Goal: Book appointment/travel/reservation

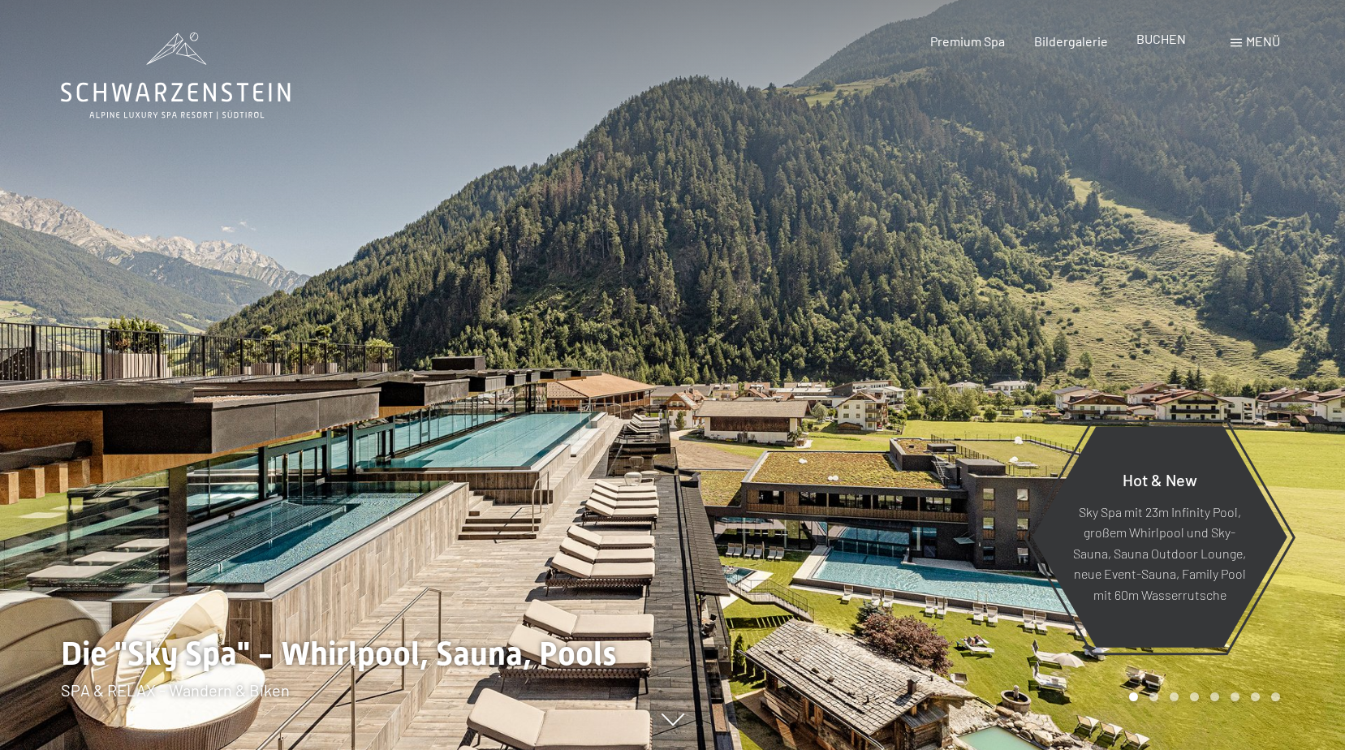
click at [1157, 33] on span "BUCHEN" at bounding box center [1162, 38] width 50 height 15
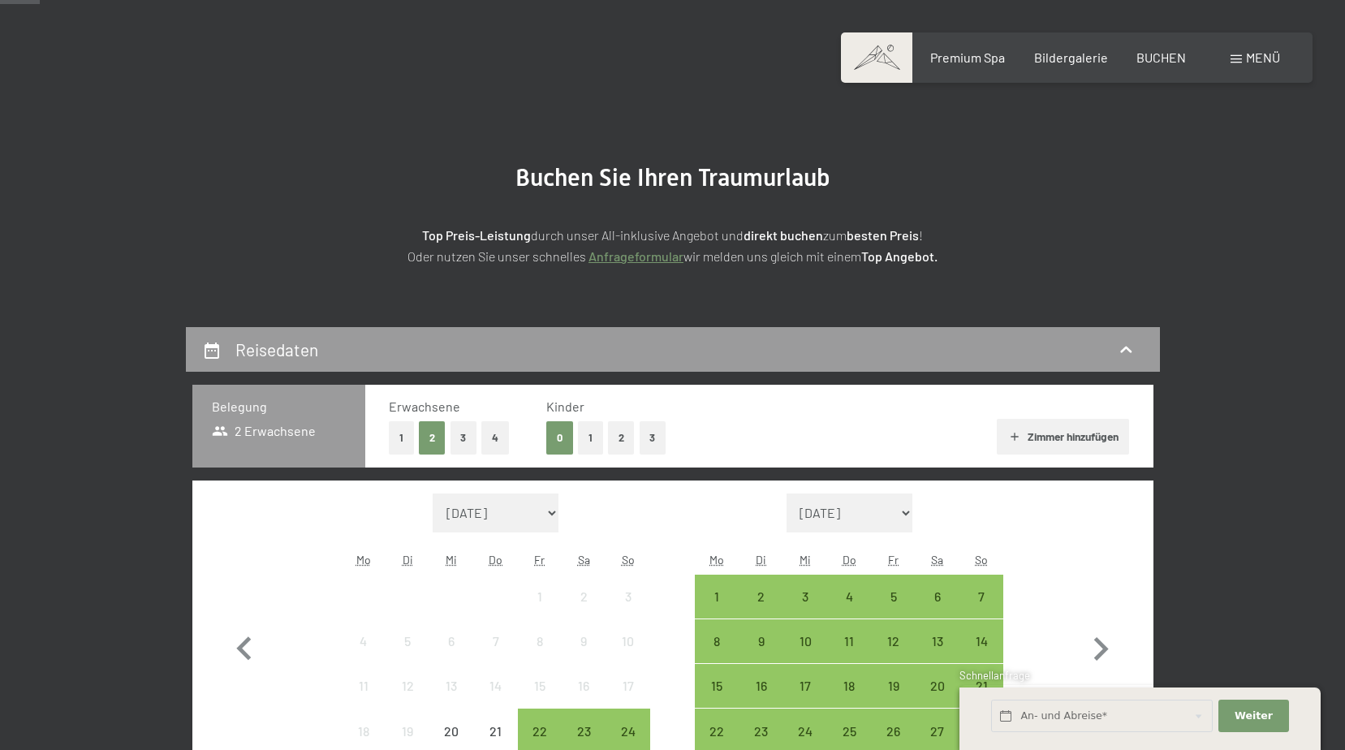
scroll to position [162, 0]
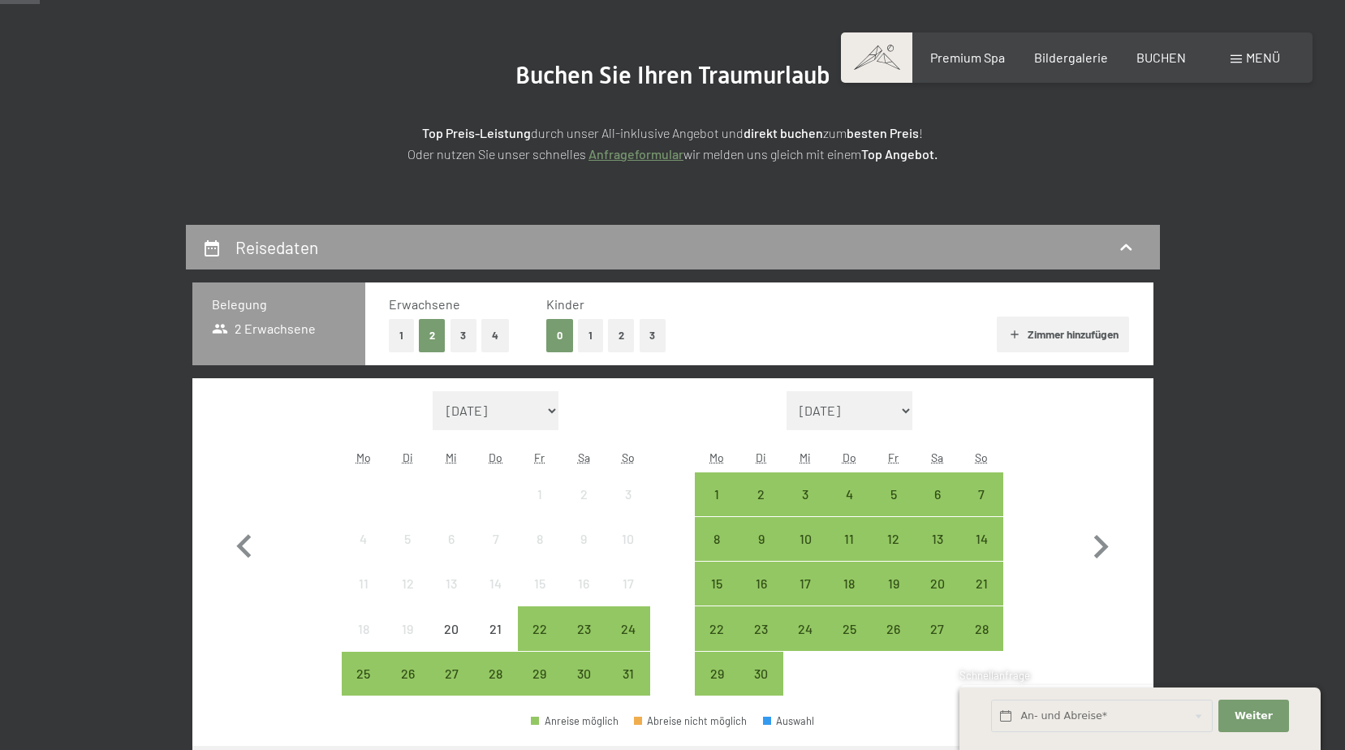
click at [901, 412] on select "September 2025 Oktober 2025 November 2025 Dezember 2025 Januar 2026 Februar 202…" at bounding box center [850, 410] width 127 height 39
select select "2026-09-01"
select select "2026-10-01"
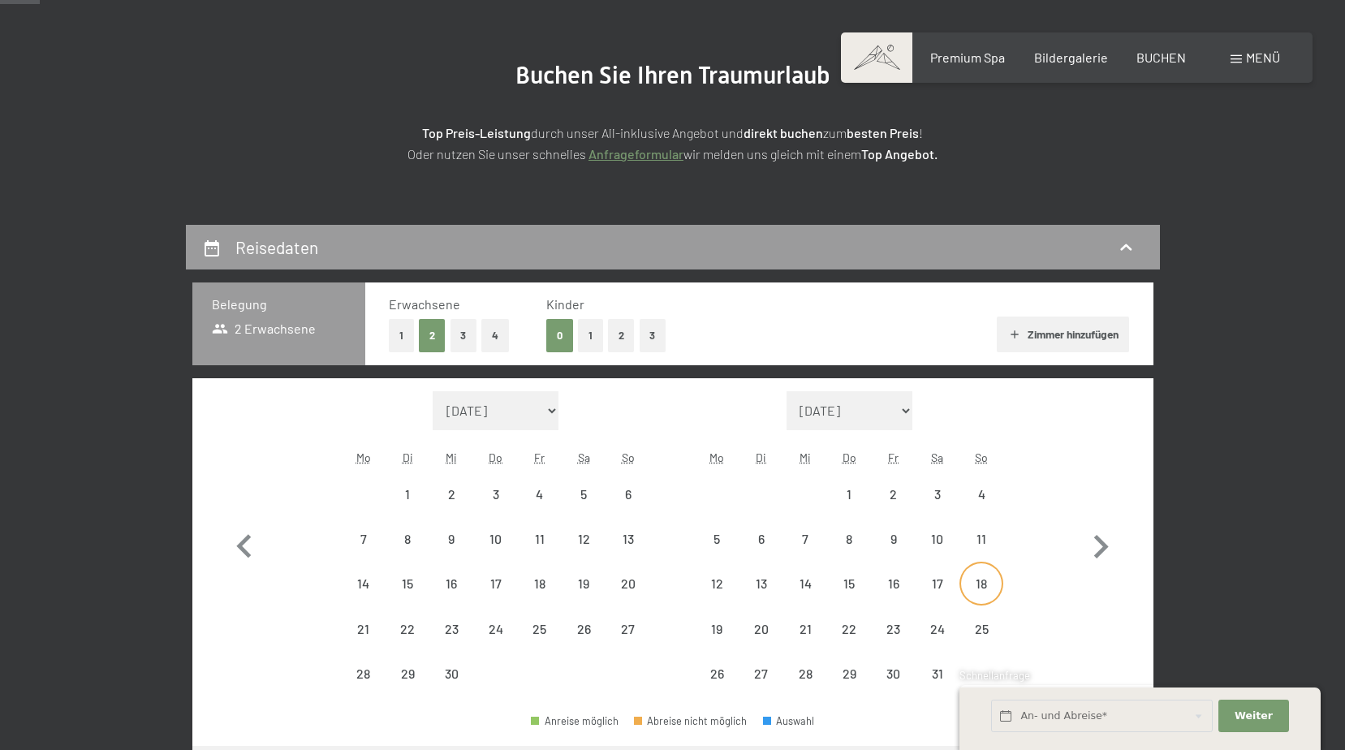
select select "2026-09-01"
select select "2026-10-01"
click at [937, 569] on div "17" at bounding box center [937, 583] width 41 height 41
select select "2026-09-01"
select select "2026-10-01"
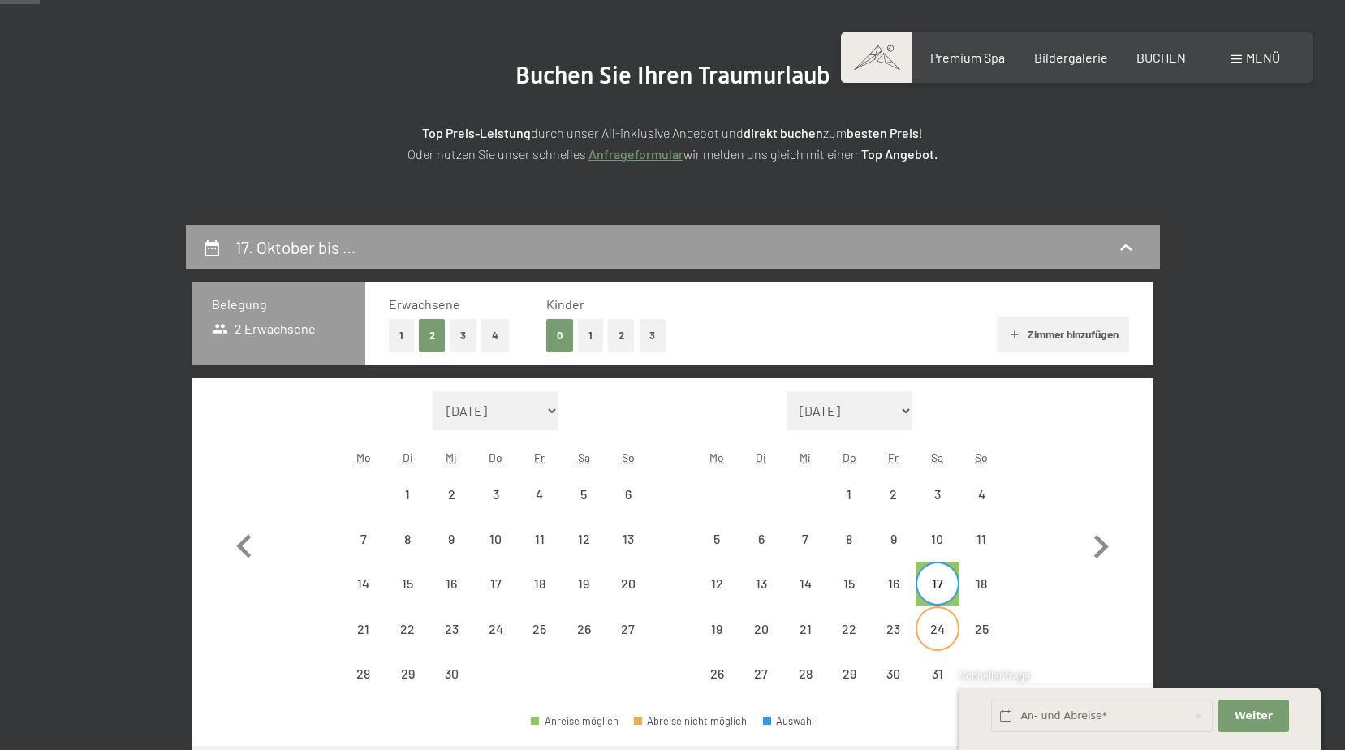
click at [935, 626] on div "24" at bounding box center [937, 643] width 41 height 41
select select "2026-09-01"
select select "2026-10-01"
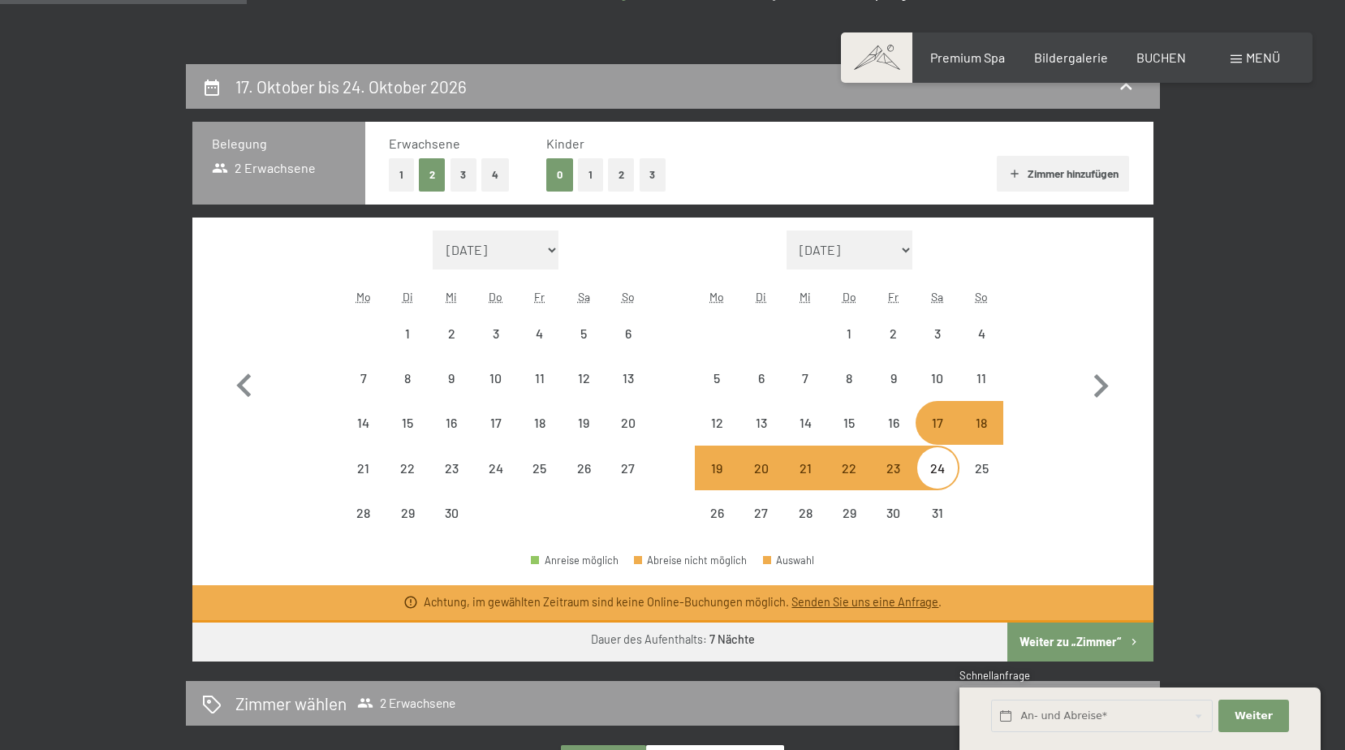
scroll to position [325, 0]
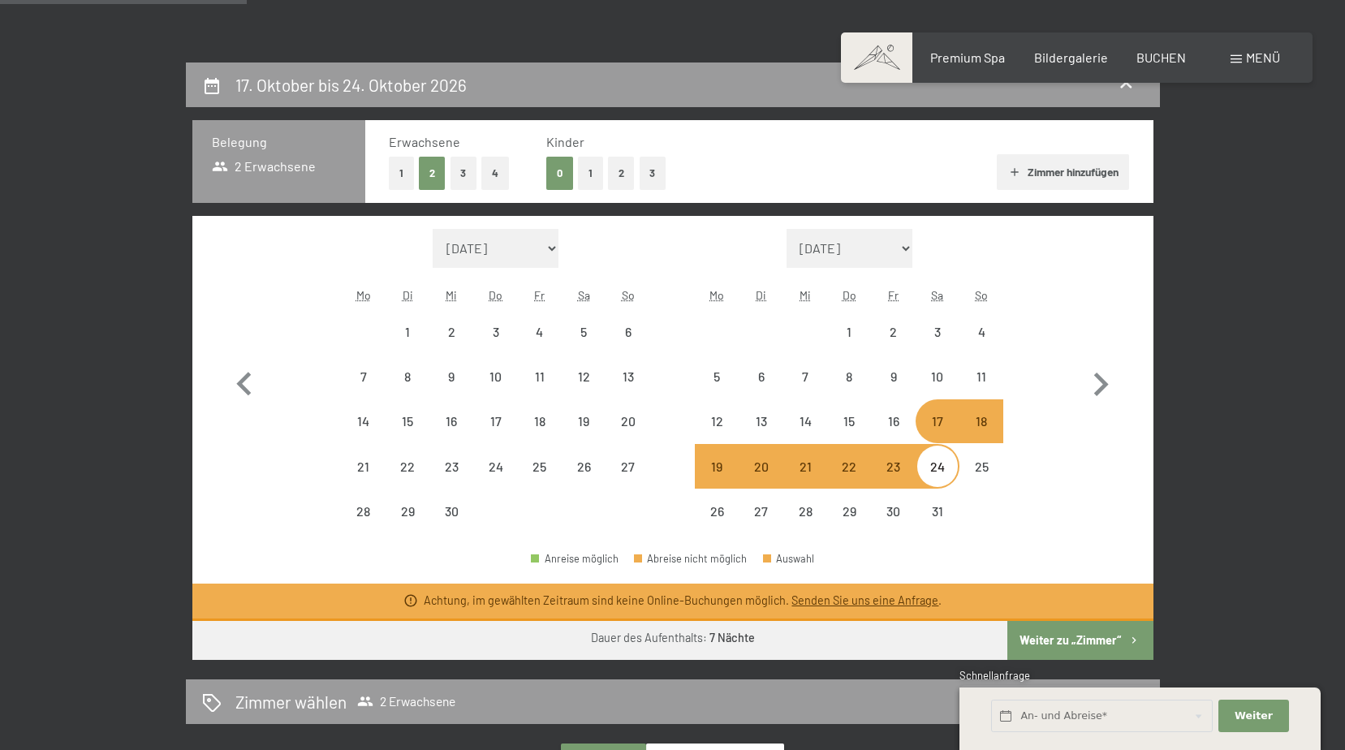
click at [594, 162] on button "1" at bounding box center [590, 173] width 25 height 33
select select "2026-09-01"
select select "2026-10-01"
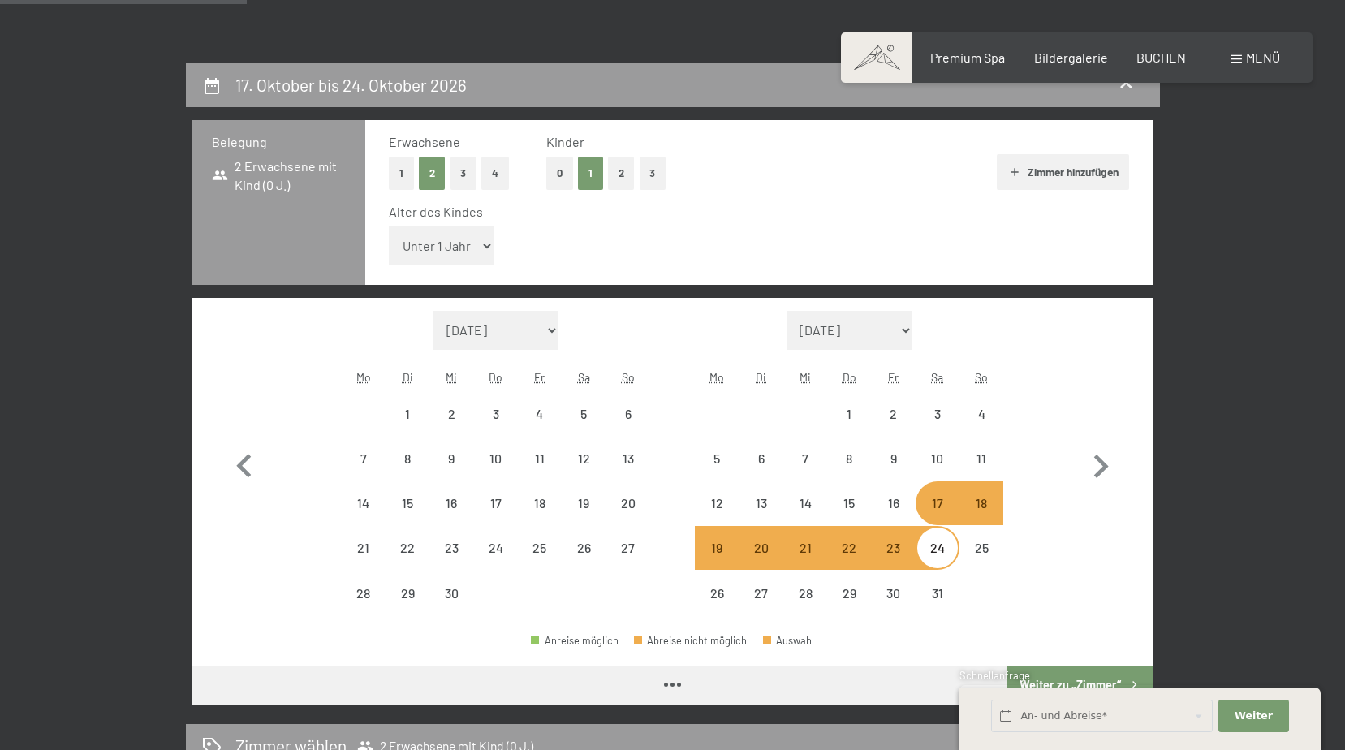
select select "2026-09-01"
select select "2026-10-01"
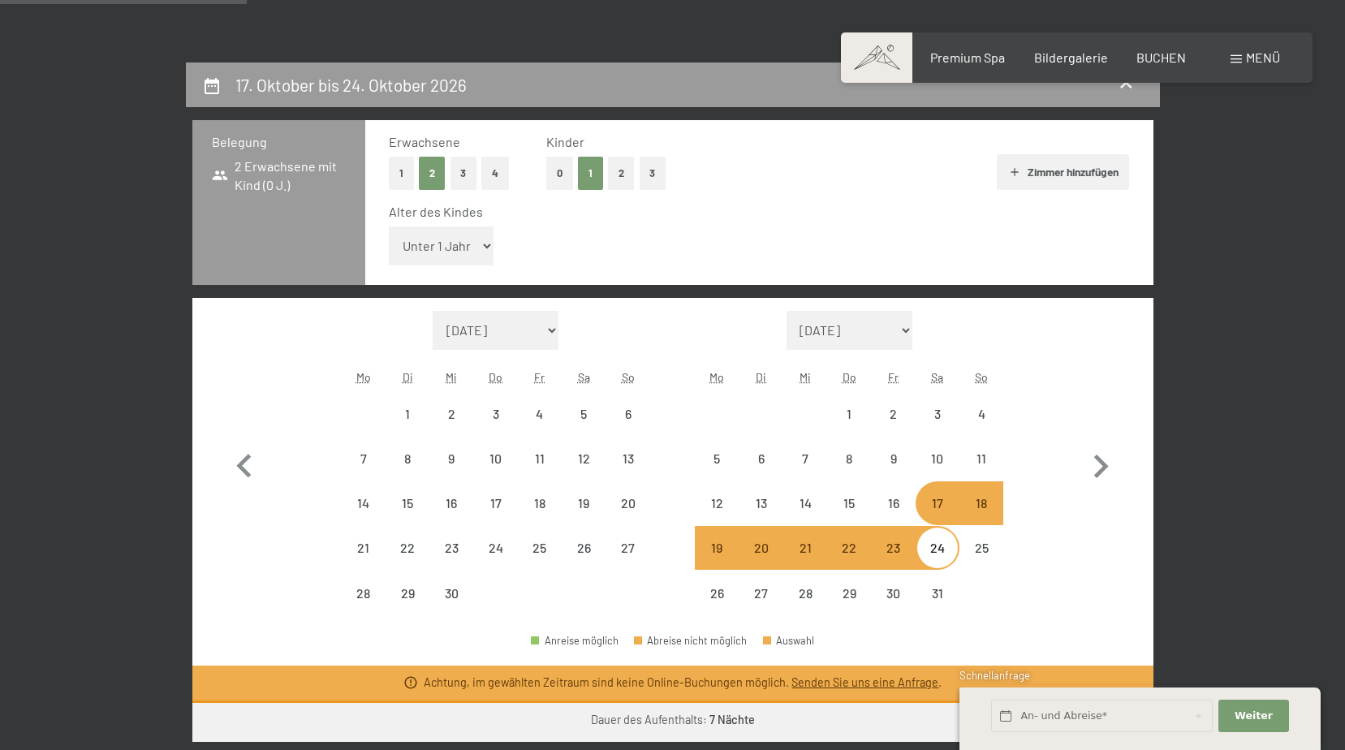
click at [462, 249] on select "Unter 1 Jahr 1 Jahr 2 Jahre 3 Jahre 4 Jahre 5 Jahre 6 Jahre 7 Jahre 8 Jahre 9 J…" at bounding box center [442, 246] width 106 height 39
select select "10"
click at [389, 227] on select "Unter 1 Jahr 1 Jahr 2 Jahre 3 Jahre 4 Jahre 5 Jahre 6 Jahre 7 Jahre 8 Jahre 9 J…" at bounding box center [442, 246] width 106 height 39
select select "2026-09-01"
select select "2026-10-01"
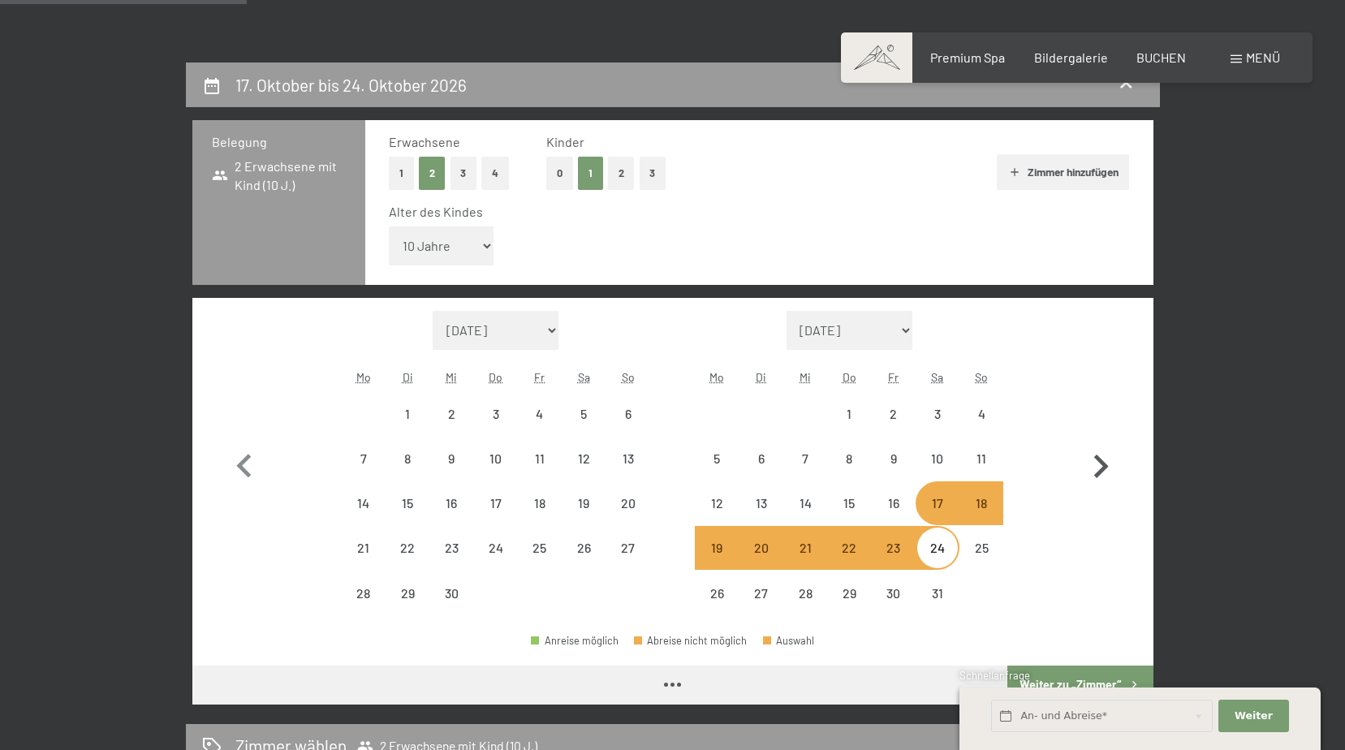
select select "2026-09-01"
select select "2026-10-01"
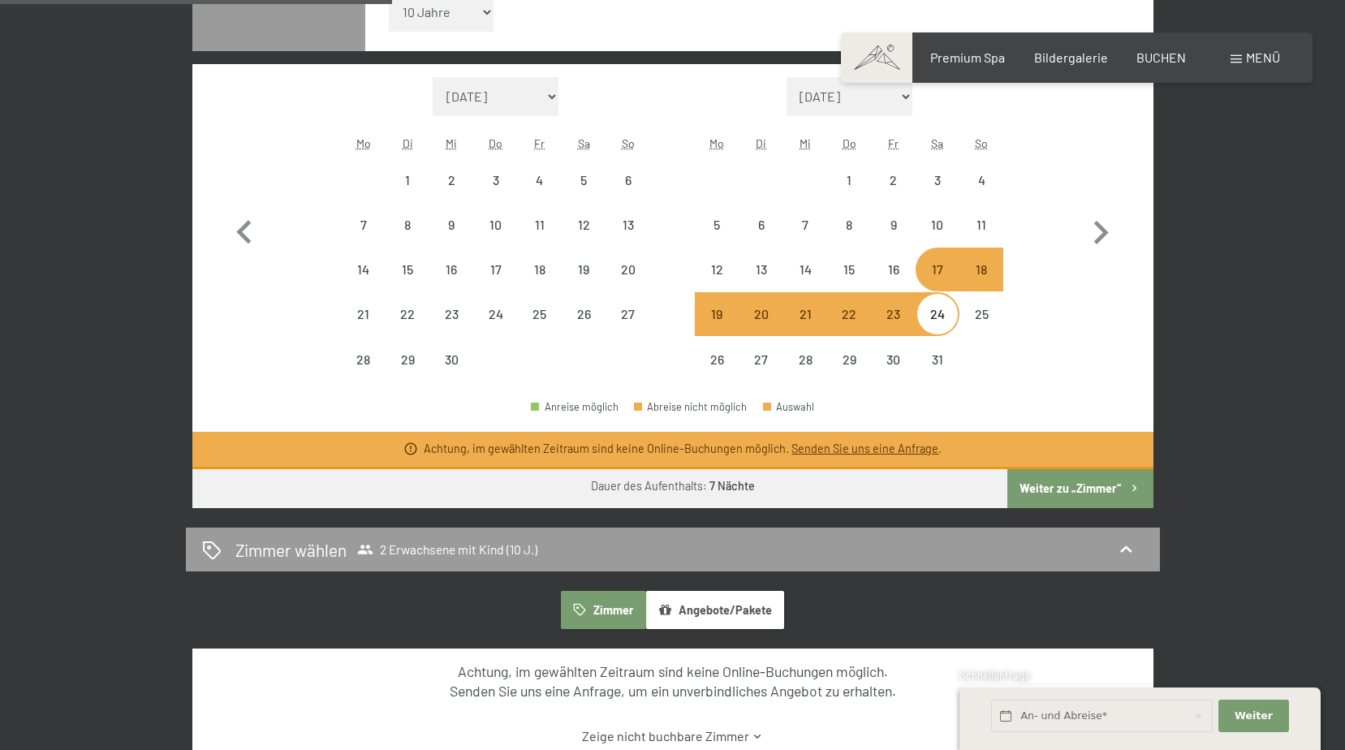
scroll to position [568, 0]
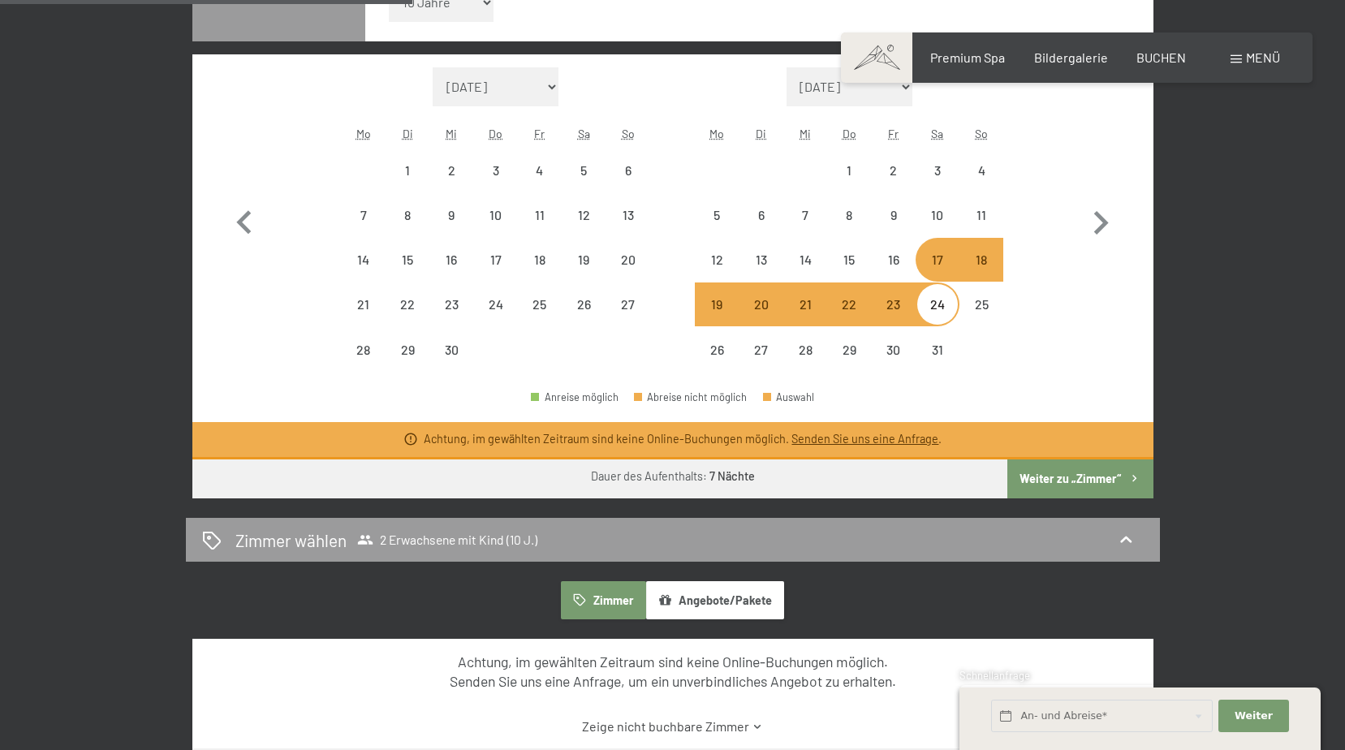
click at [1077, 478] on button "Weiter zu „Zimmer“" at bounding box center [1080, 479] width 145 height 39
select select "2026-09-01"
select select "2026-10-01"
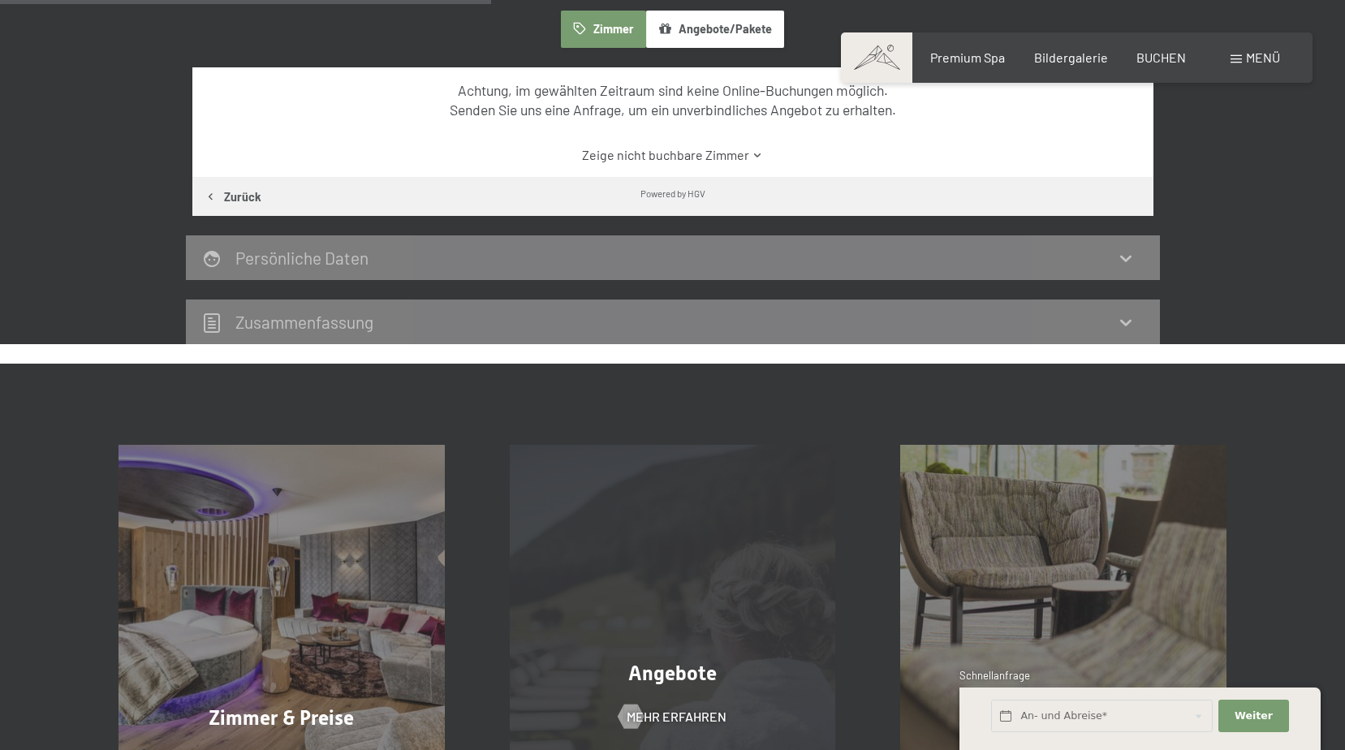
scroll to position [468, 0]
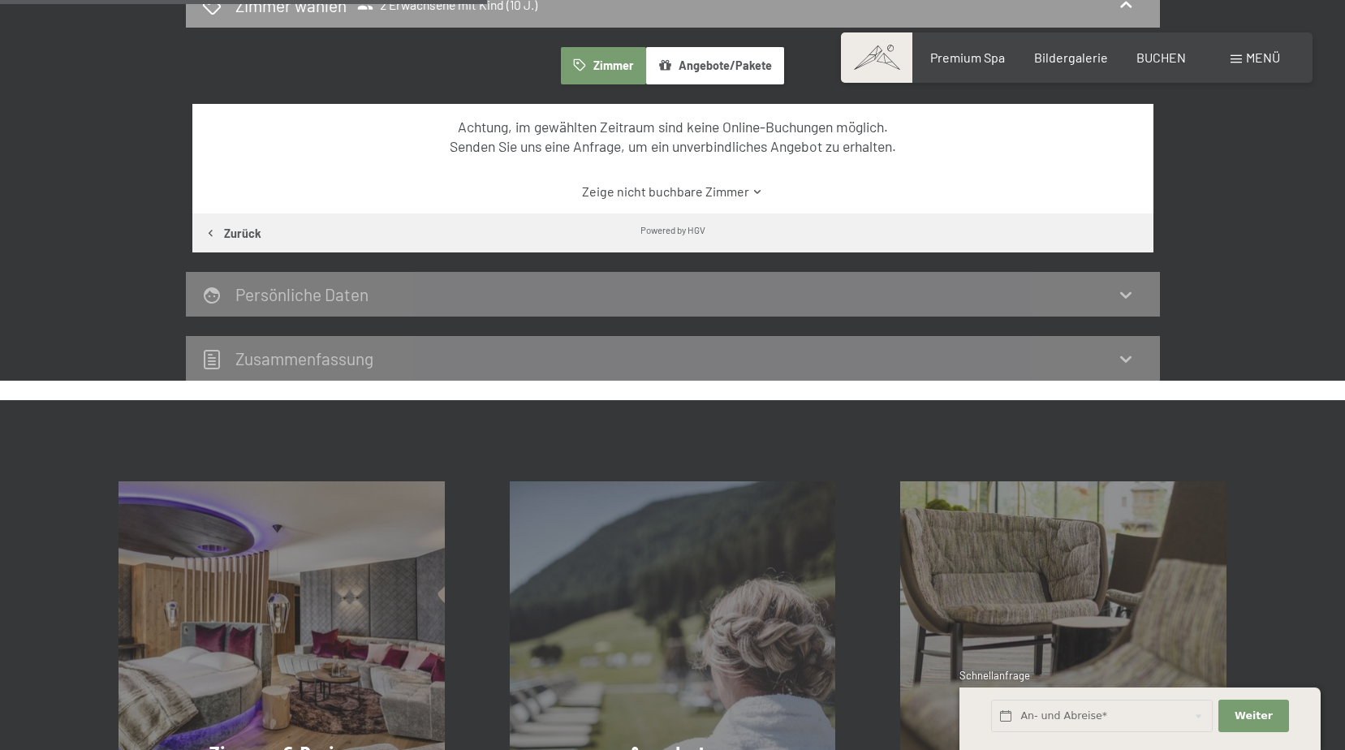
click at [676, 196] on link "Zeige nicht buchbare Zimmer" at bounding box center [673, 192] width 904 height 18
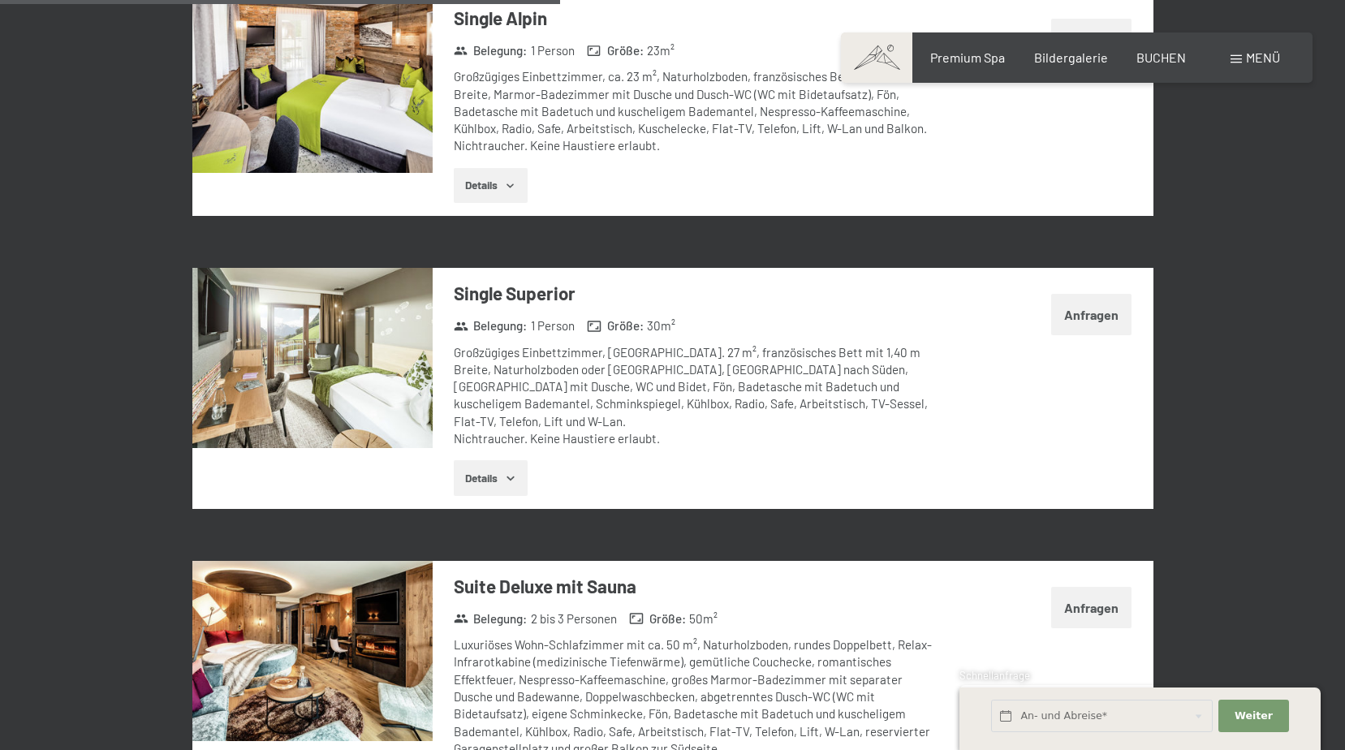
scroll to position [2174, 0]
